Goal: Task Accomplishment & Management: Use online tool/utility

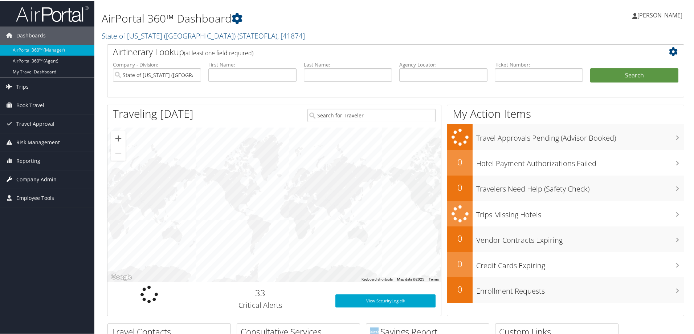
click at [31, 180] on span "Company Admin" at bounding box center [36, 179] width 40 height 18
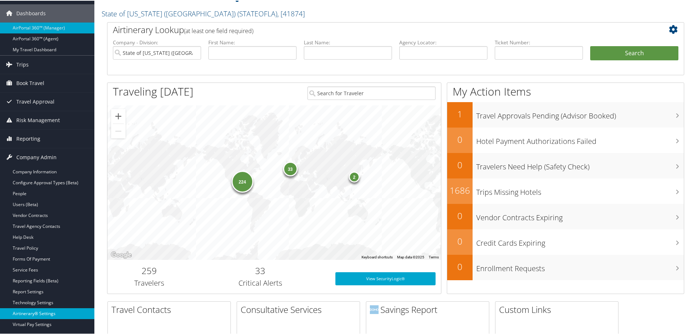
scroll to position [73, 0]
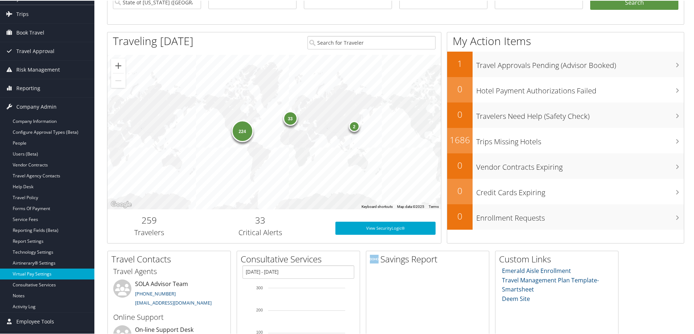
click at [37, 274] on link "Virtual Pay Settings" at bounding box center [47, 273] width 94 height 11
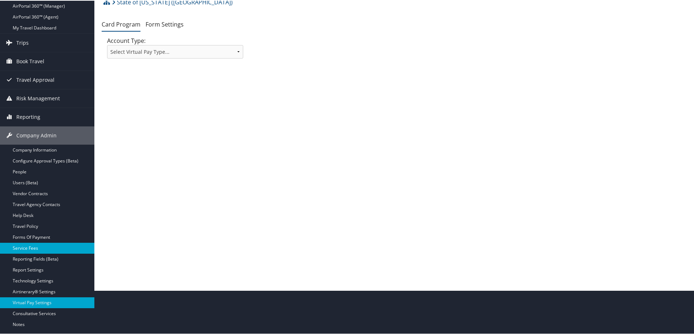
scroll to position [69, 0]
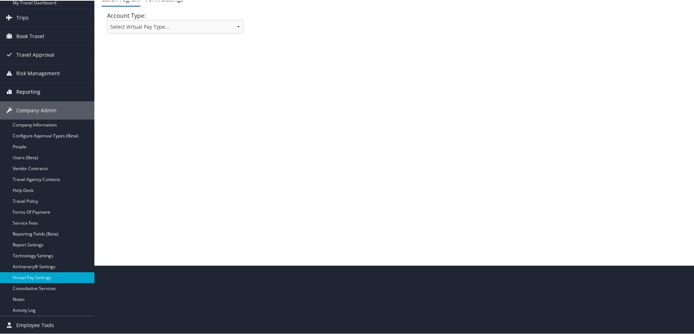
click at [17, 90] on span "Reporting" at bounding box center [28, 91] width 24 height 18
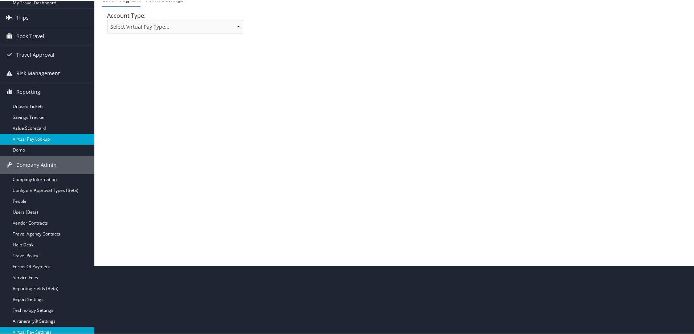
click at [20, 135] on link "Virtual Pay Lookup" at bounding box center [47, 138] width 94 height 11
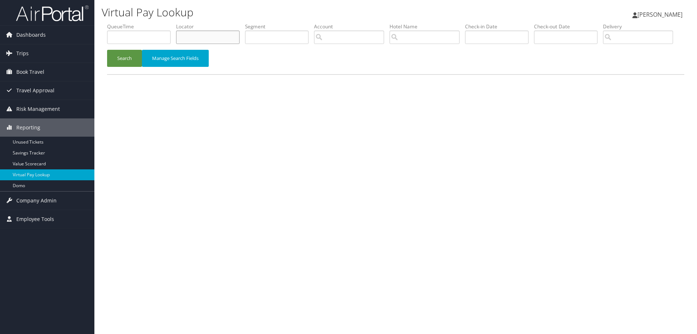
click at [195, 39] on input "text" at bounding box center [208, 37] width 64 height 13
type input "hfzkwl"
click at [135, 67] on button "Search" at bounding box center [124, 58] width 35 height 17
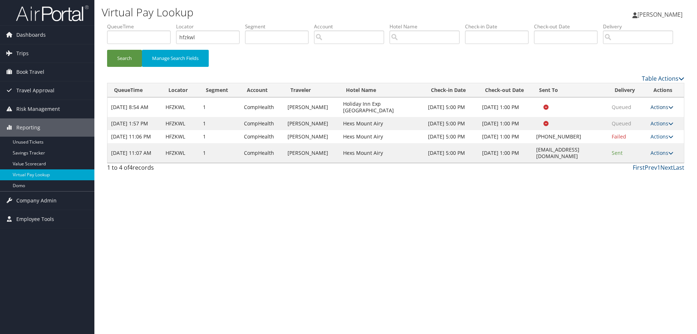
click at [658, 110] on link "Actions" at bounding box center [662, 107] width 23 height 7
click at [646, 136] on link "Logs" at bounding box center [650, 130] width 46 height 12
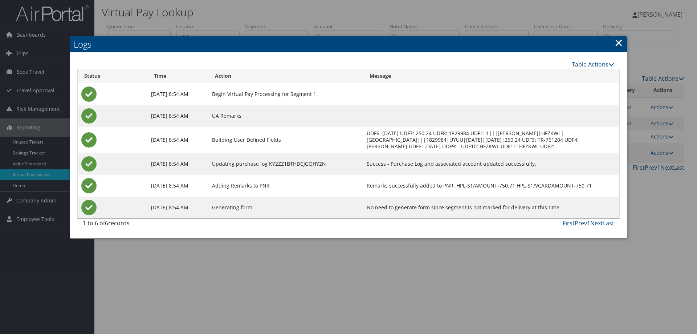
click at [429, 175] on td "Success - Purchase Log and associated account updated successfully." at bounding box center [491, 164] width 256 height 22
click at [622, 41] on link "×" at bounding box center [619, 42] width 8 height 15
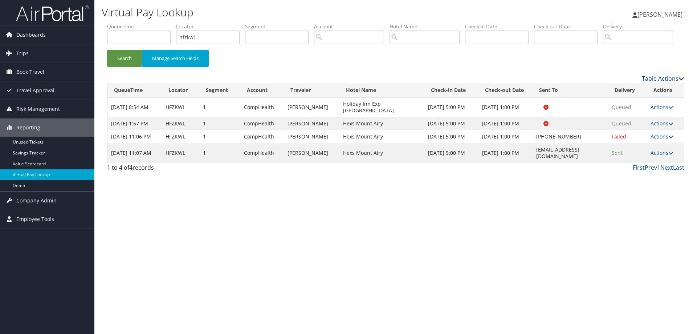
click at [667, 156] on link "Actions" at bounding box center [662, 152] width 23 height 7
click at [652, 195] on link "Logs" at bounding box center [650, 189] width 46 height 12
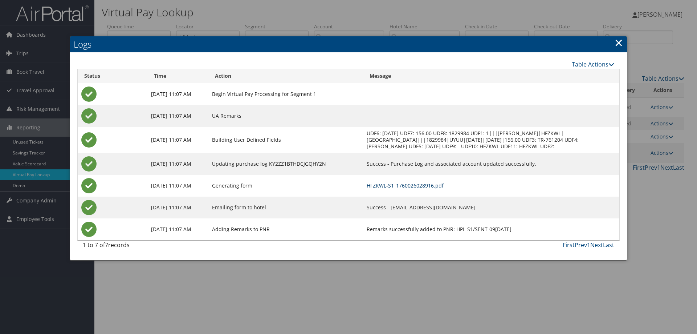
click at [444, 189] on link "HFZKWL-S1_1760026028916.pdf" at bounding box center [405, 185] width 77 height 7
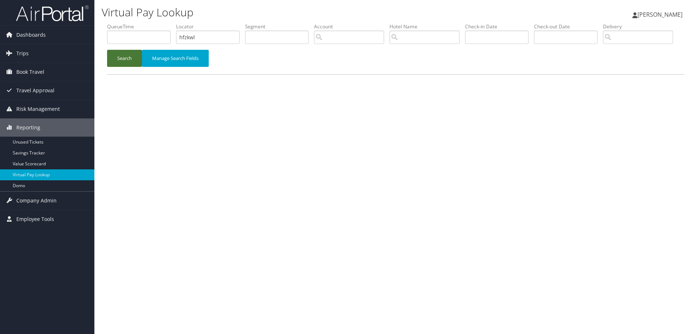
click at [132, 67] on button "Search" at bounding box center [124, 58] width 35 height 17
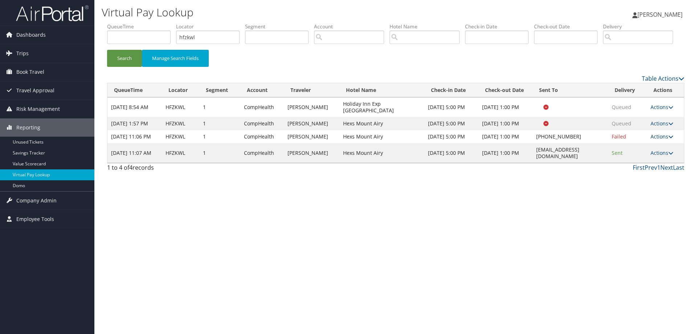
click at [670, 139] on icon at bounding box center [671, 136] width 5 height 5
click at [629, 175] on link "Logs" at bounding box center [641, 169] width 62 height 12
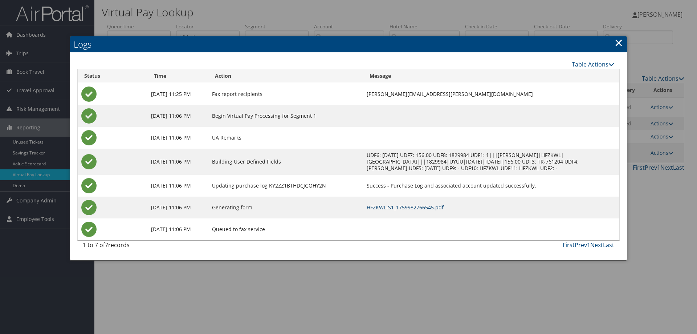
click at [435, 211] on link "HFZKWL-S1_1759982766545.pdf" at bounding box center [405, 207] width 77 height 7
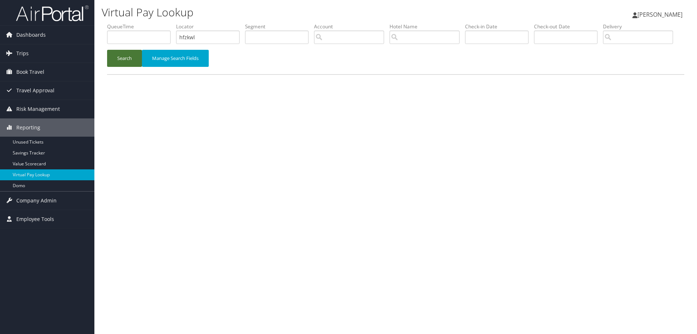
click at [120, 67] on button "Search" at bounding box center [124, 58] width 35 height 17
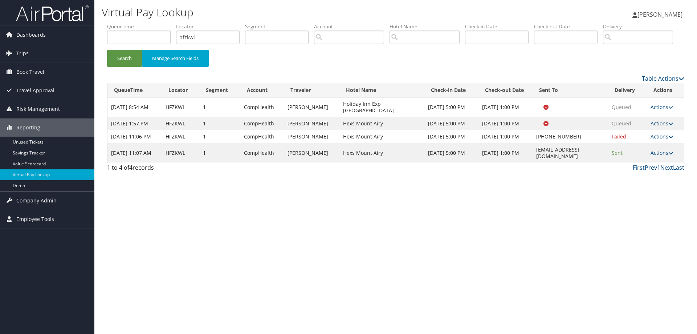
click at [656, 117] on td "Actions Resend Logs View Itinerary" at bounding box center [665, 107] width 37 height 20
click at [659, 110] on link "Actions" at bounding box center [662, 107] width 23 height 7
click at [646, 136] on link "Logs" at bounding box center [650, 130] width 46 height 12
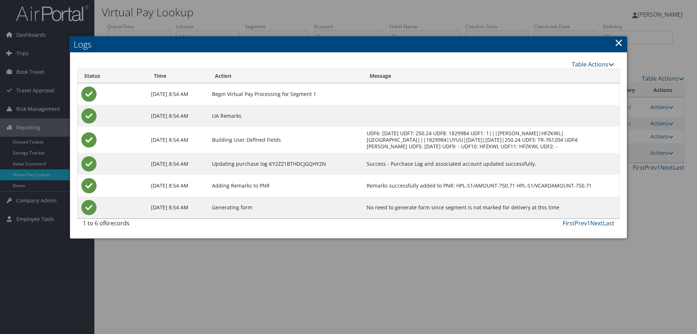
click at [615, 42] on link "×" at bounding box center [619, 42] width 8 height 15
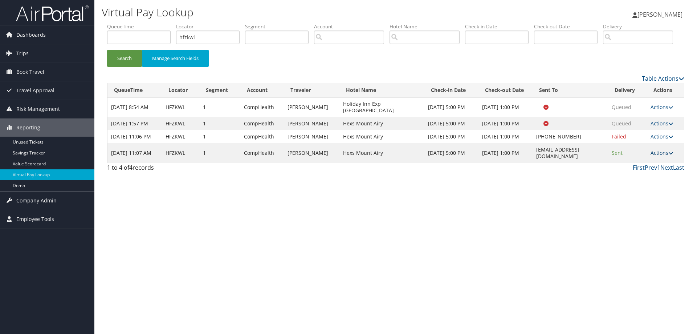
click at [654, 156] on link "Actions" at bounding box center [662, 152] width 23 height 7
click at [637, 195] on link "Logs" at bounding box center [650, 189] width 46 height 12
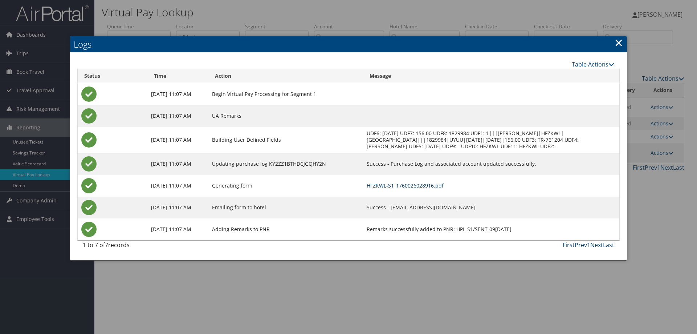
click at [444, 189] on link "HFZKWL-S1_1760026028916.pdf" at bounding box center [405, 185] width 77 height 7
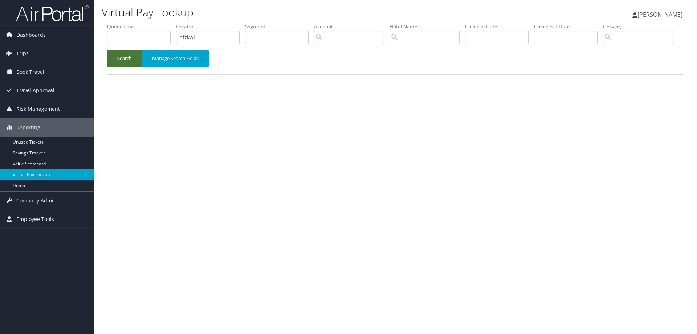
click at [122, 67] on button "Search" at bounding box center [124, 58] width 35 height 17
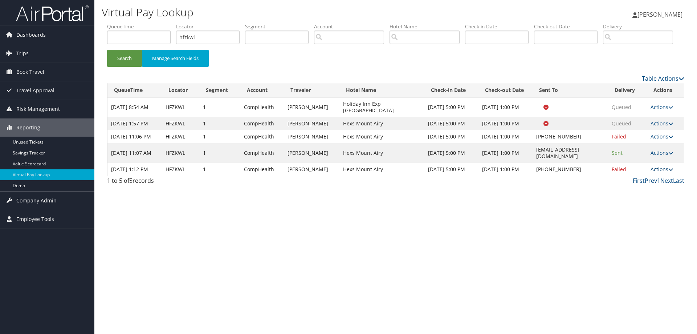
click at [662, 173] on link "Actions" at bounding box center [662, 169] width 23 height 7
click at [633, 215] on link "Logs" at bounding box center [641, 208] width 62 height 12
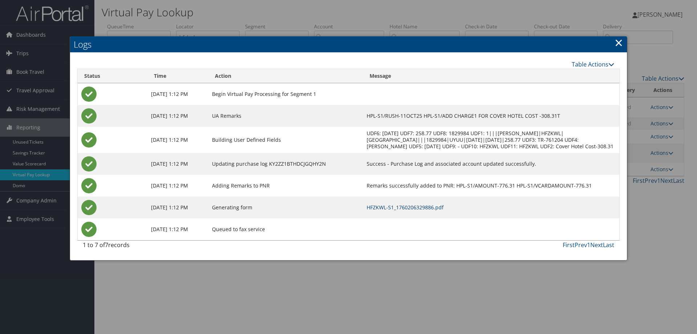
click at [444, 211] on link "HFZKWL-S1_1760206329886.pdf" at bounding box center [405, 207] width 77 height 7
